Goal: Task Accomplishment & Management: Use online tool/utility

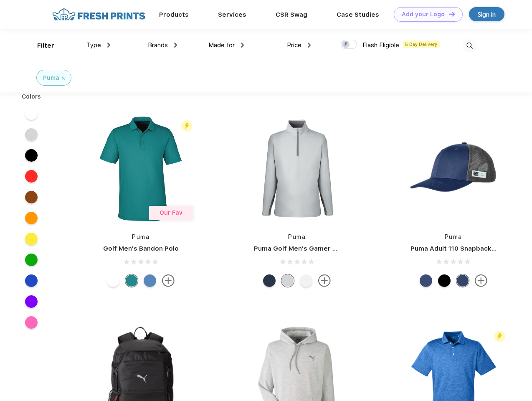
click at [425, 14] on link "Add your Logo Design Tool" at bounding box center [428, 14] width 69 height 15
click at [0, 0] on div "Design Tool" at bounding box center [0, 0] width 0 height 0
click at [448, 14] on link "Add your Logo Design Tool" at bounding box center [428, 14] width 69 height 15
click at [40, 46] on div "Filter" at bounding box center [45, 46] width 17 height 10
click at [99, 45] on span "Type" at bounding box center [93, 45] width 15 height 8
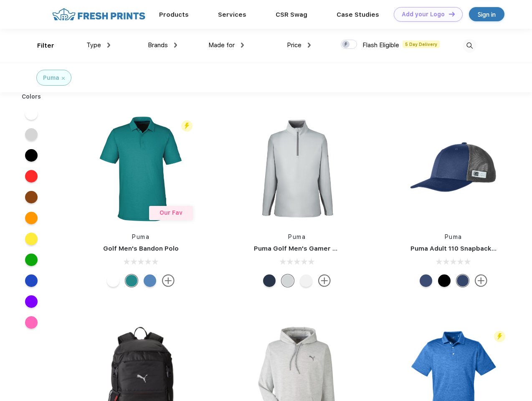
click at [162, 45] on span "Brands" at bounding box center [158, 45] width 20 height 8
click at [226, 45] on span "Made for" at bounding box center [221, 45] width 26 height 8
click at [299, 45] on span "Price" at bounding box center [294, 45] width 15 height 8
click at [349, 45] on div at bounding box center [349, 44] width 16 height 9
click at [346, 45] on input "checkbox" at bounding box center [343, 41] width 5 height 5
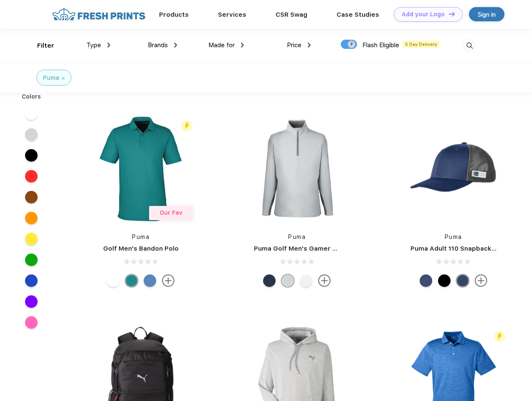
click at [469, 46] on img at bounding box center [470, 46] width 14 height 14
